Goal: Task Accomplishment & Management: Complete application form

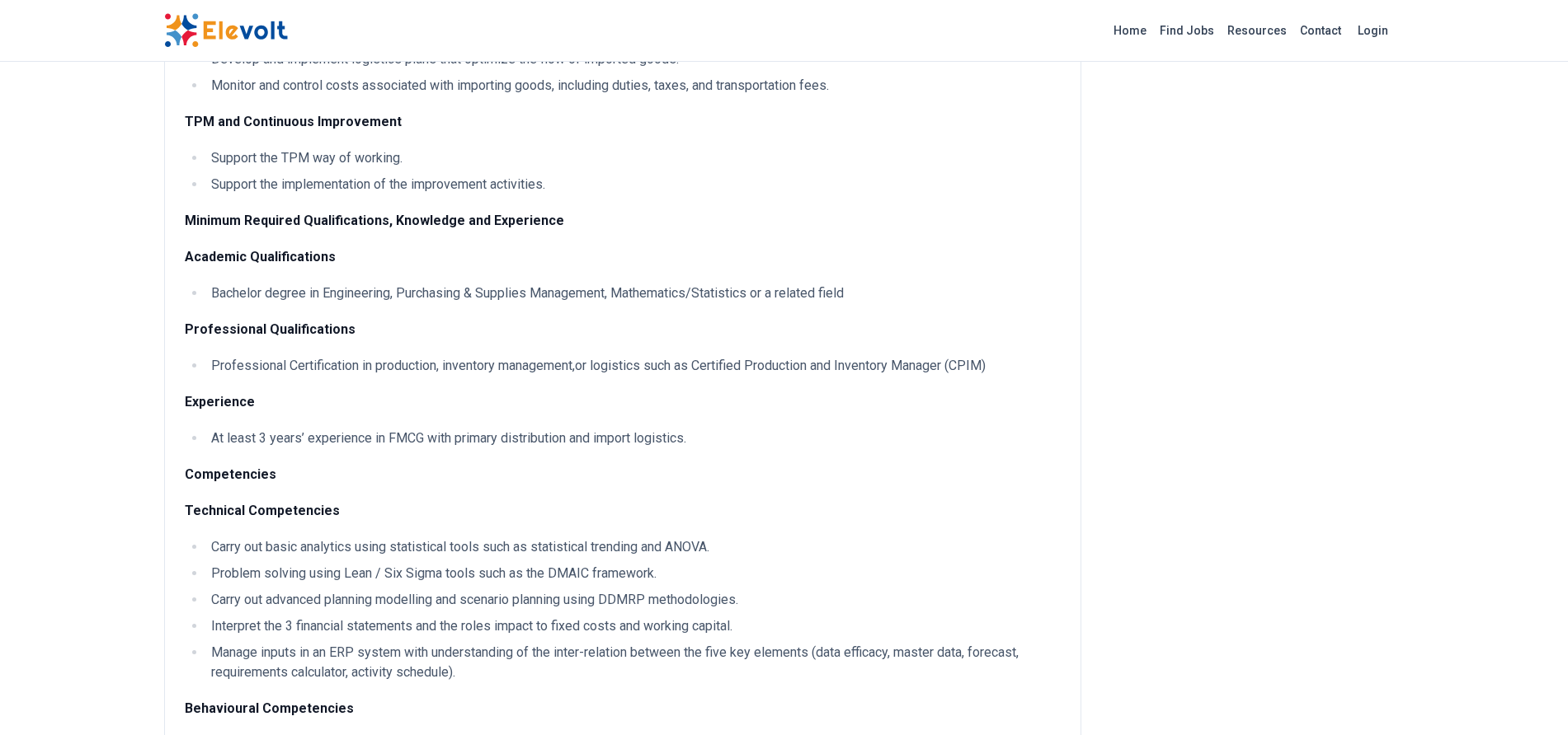
scroll to position [908, 0]
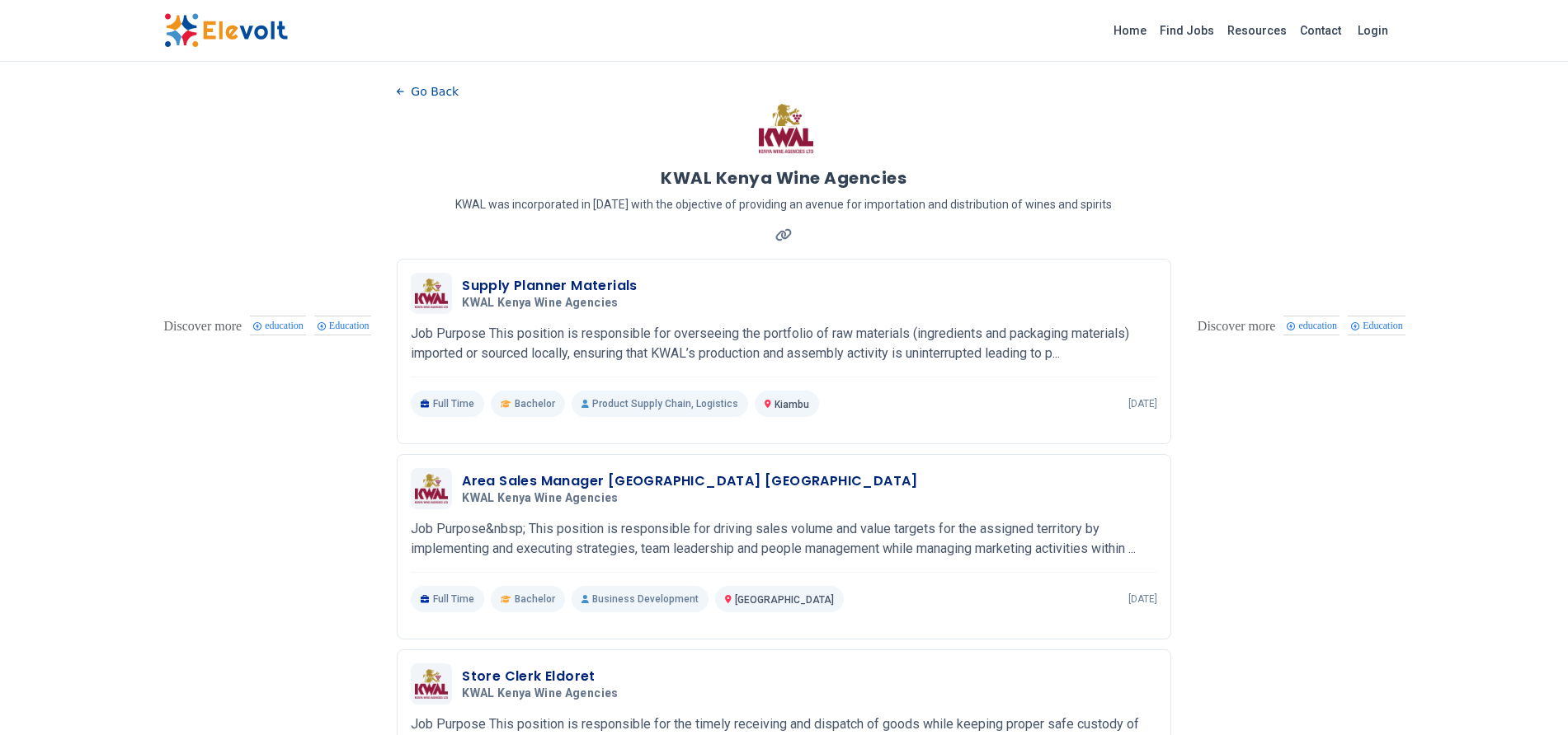
click at [655, 273] on div "Supply Planner Materials KWAL Kenya Wine Agencies [DATE] [DATE] Kiambu KE Job P…" at bounding box center [784, 345] width 746 height 144
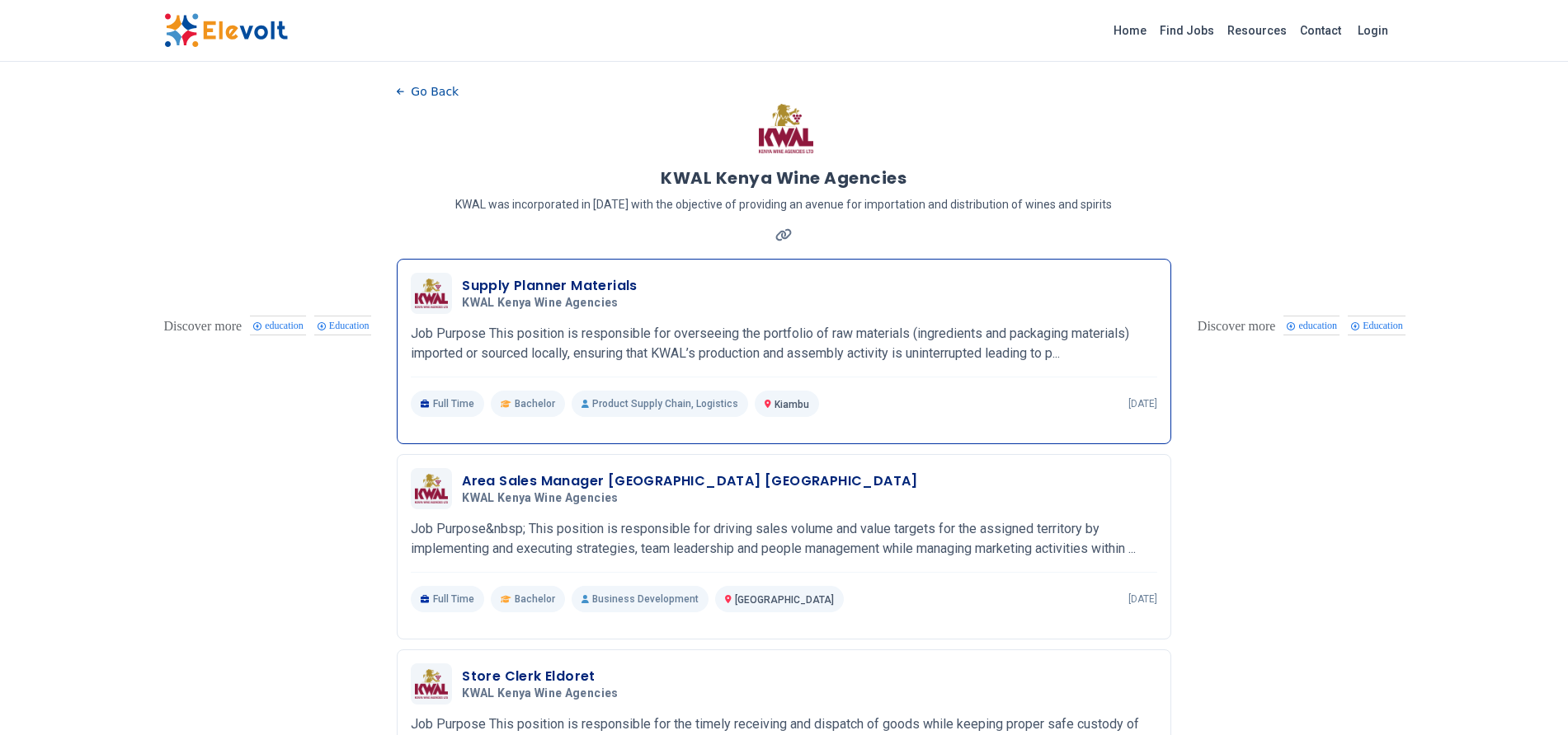
click at [655, 273] on div "Supply Planner Materials KWAL Kenya Wine Agencies [DATE] [DATE] Kiambu KE Job P…" at bounding box center [784, 345] width 746 height 144
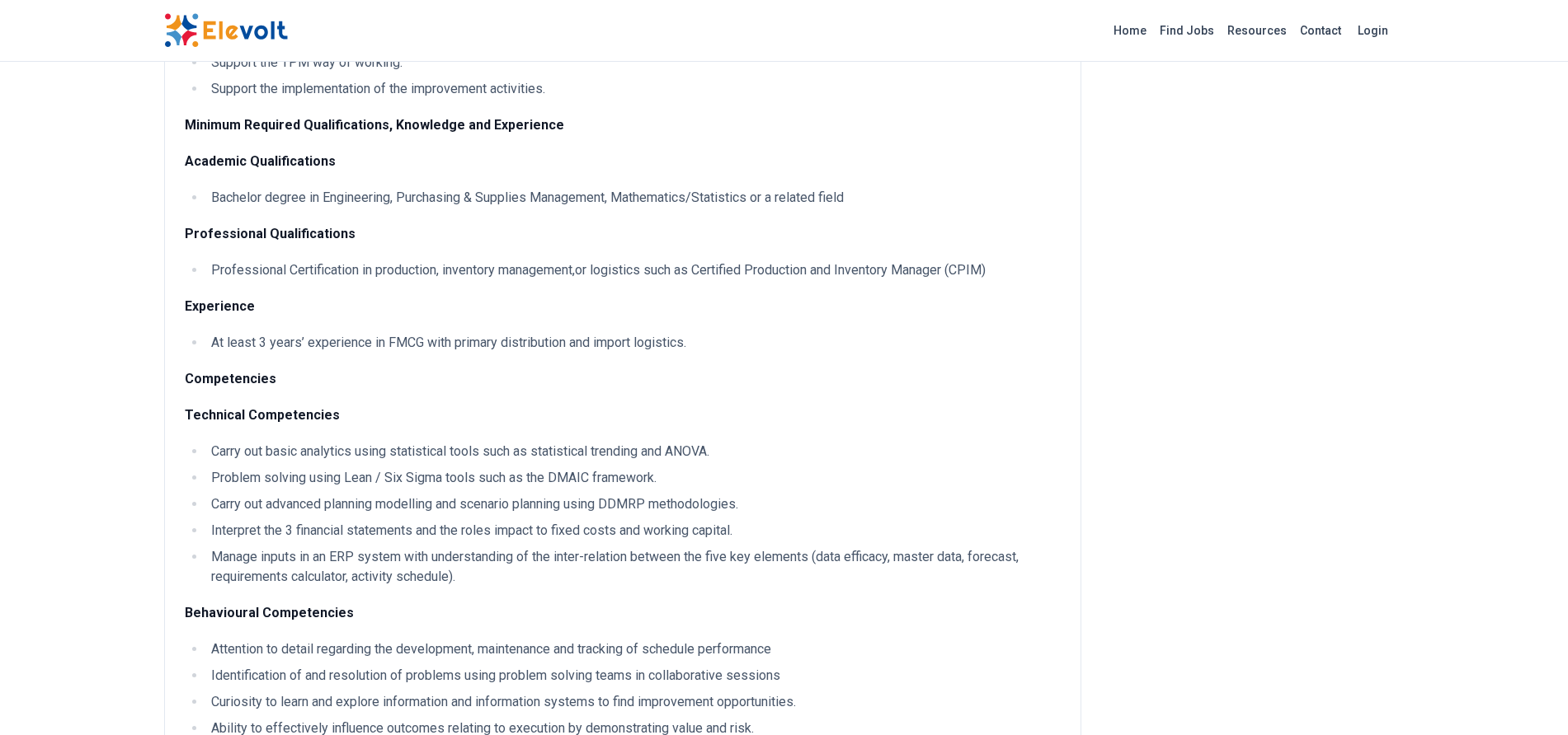
scroll to position [1064, 0]
